Goal: Navigation & Orientation: Find specific page/section

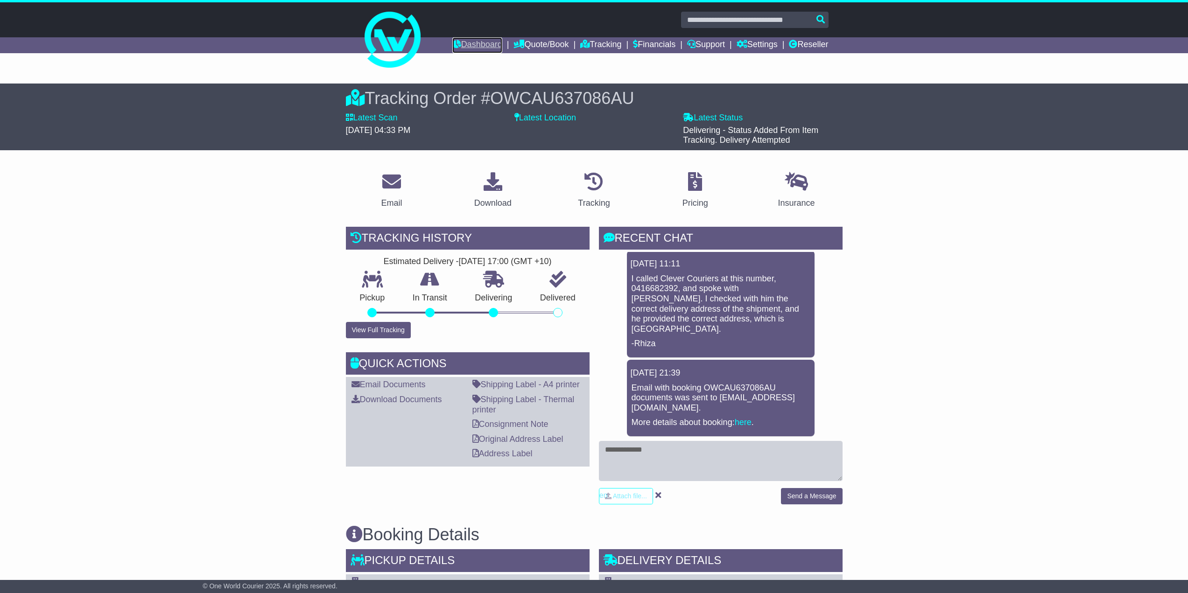
click at [460, 46] on link "Dashboard" at bounding box center [477, 45] width 50 height 16
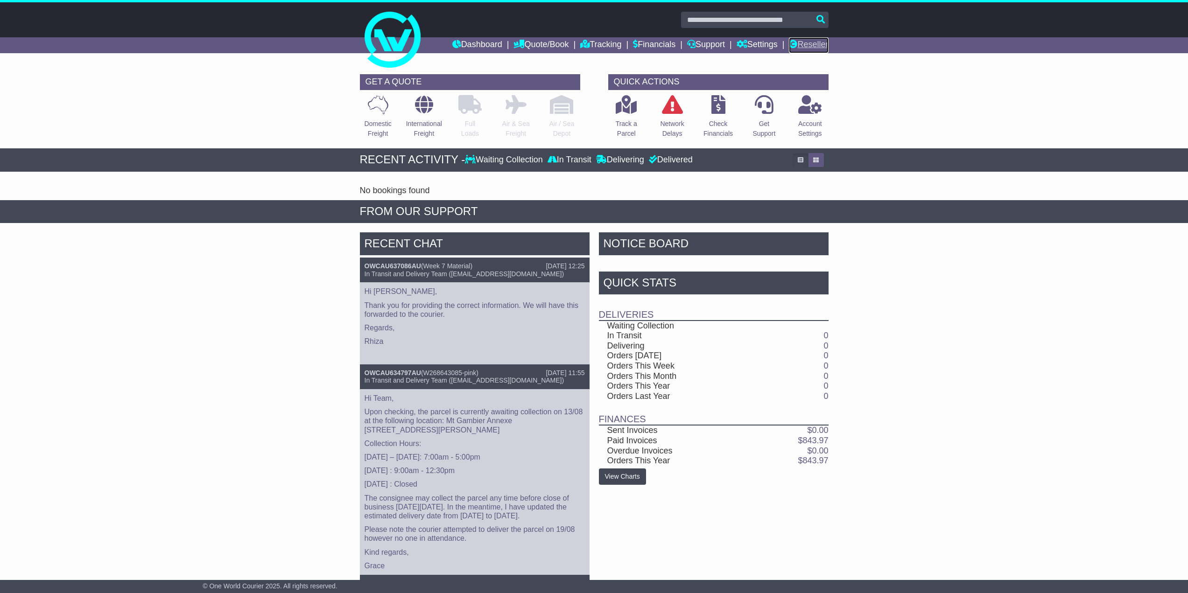
click at [813, 44] on link "Reseller" at bounding box center [808, 45] width 39 height 16
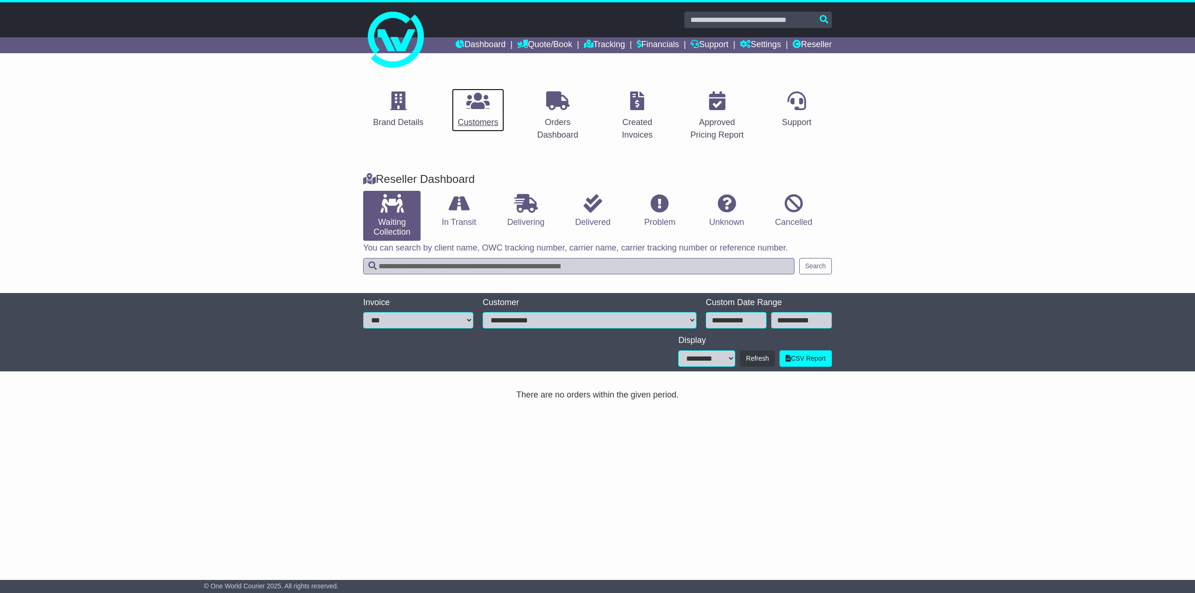
click at [484, 103] on icon at bounding box center [477, 101] width 23 height 19
